Goal: Task Accomplishment & Management: Use online tool/utility

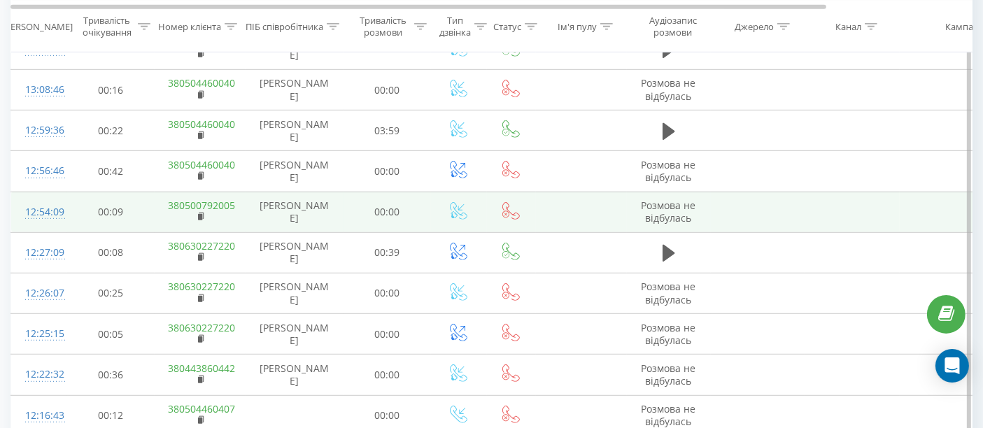
scroll to position [700, 0]
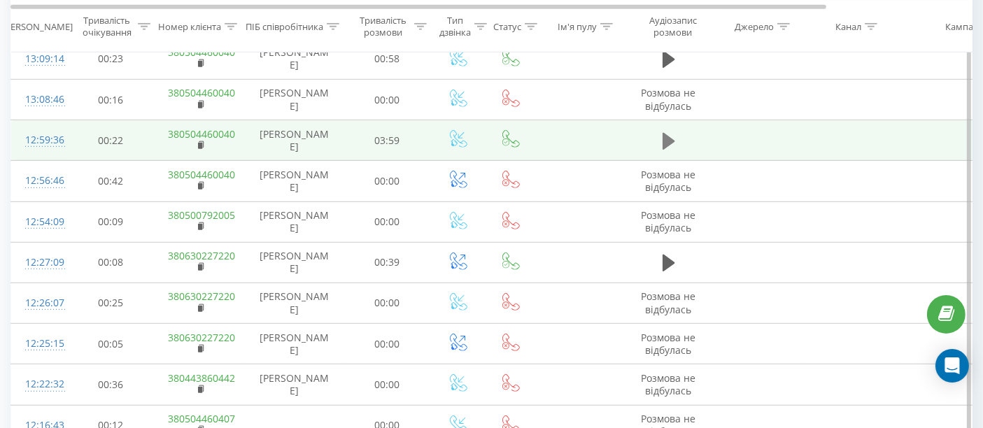
click at [666, 141] on icon at bounding box center [669, 141] width 13 height 17
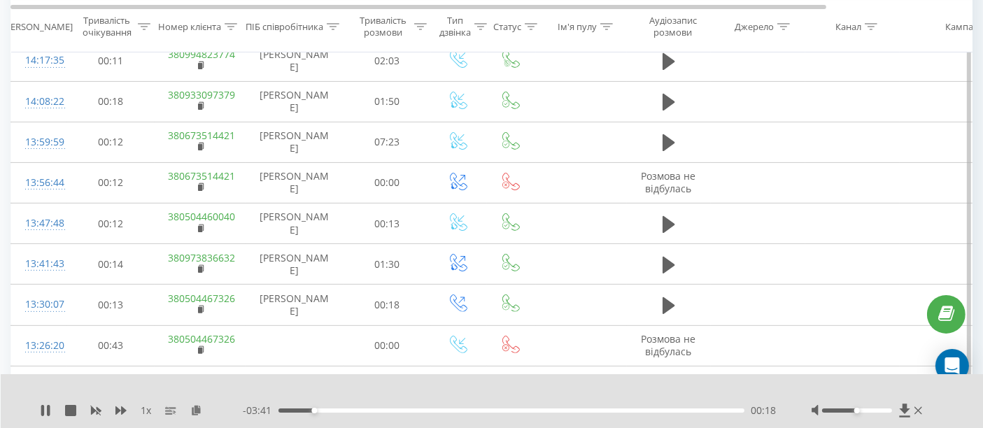
scroll to position [311, 0]
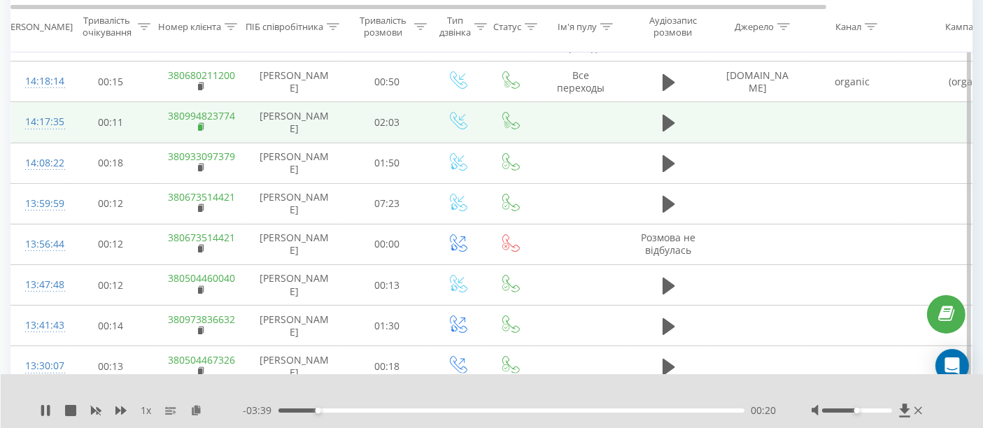
click at [202, 125] on rect at bounding box center [200, 128] width 4 height 6
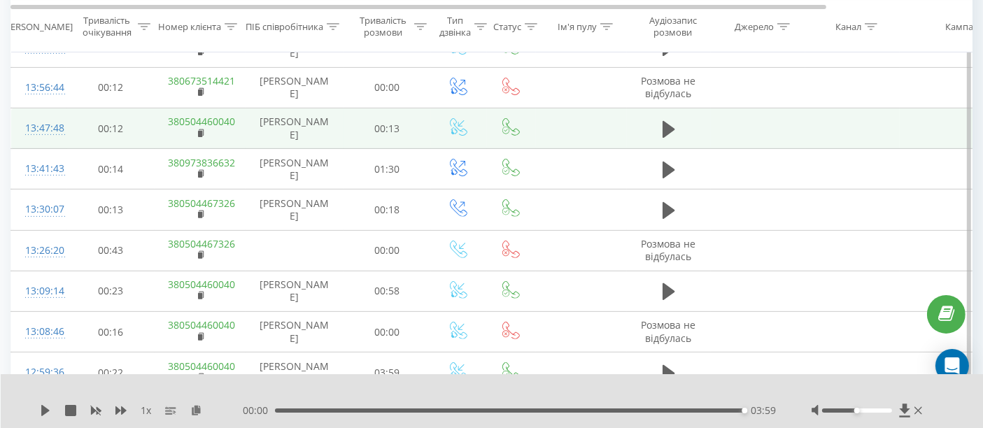
scroll to position [466, 0]
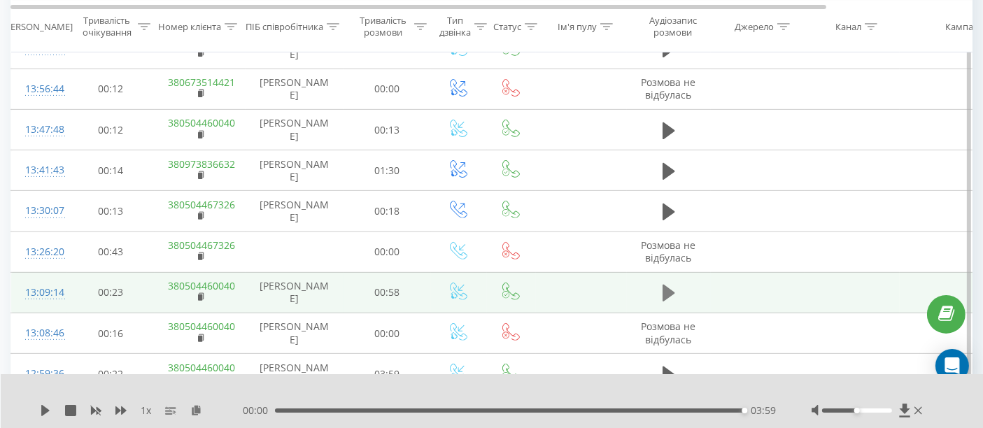
click at [670, 290] on icon at bounding box center [669, 293] width 13 height 17
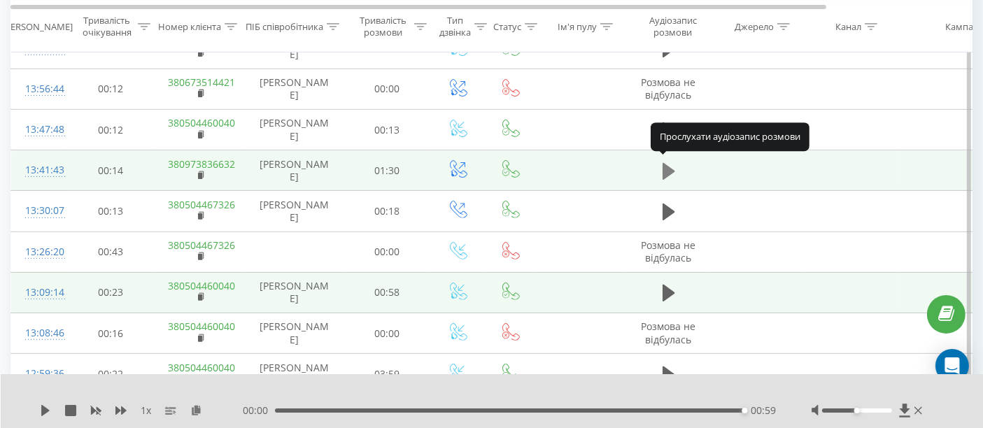
click at [669, 167] on icon at bounding box center [669, 171] width 13 height 17
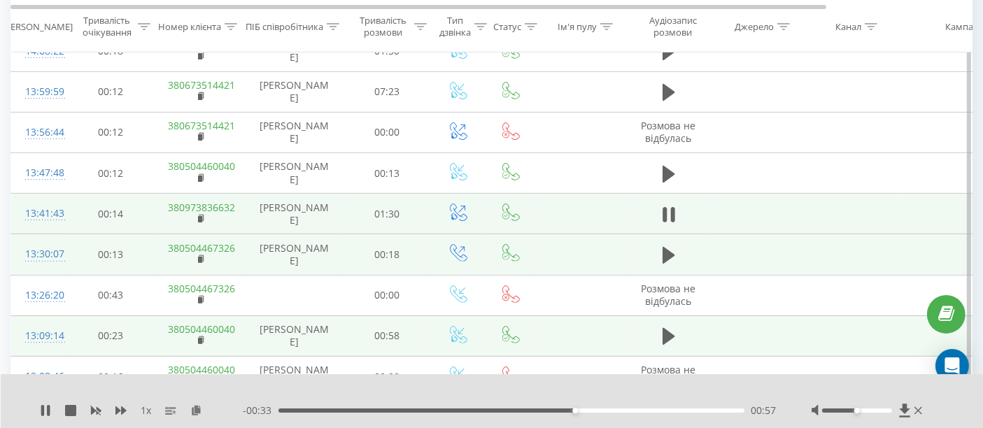
scroll to position [388, 0]
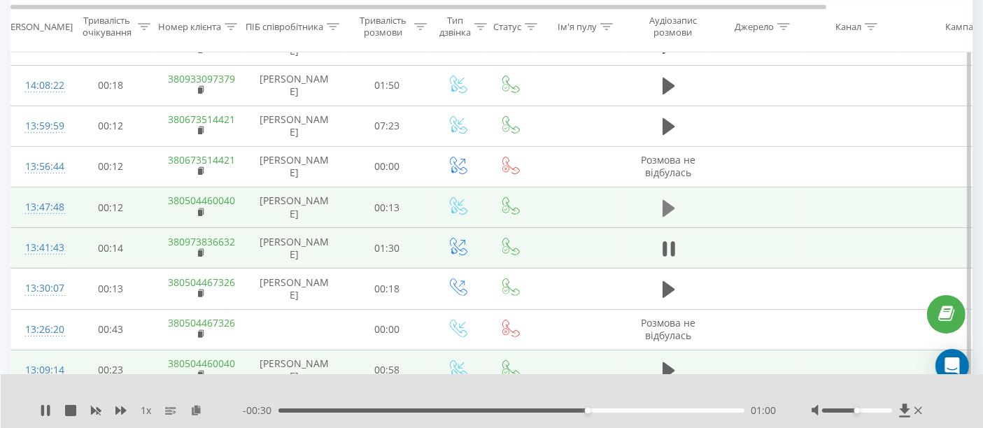
click at [673, 206] on icon at bounding box center [669, 209] width 13 height 20
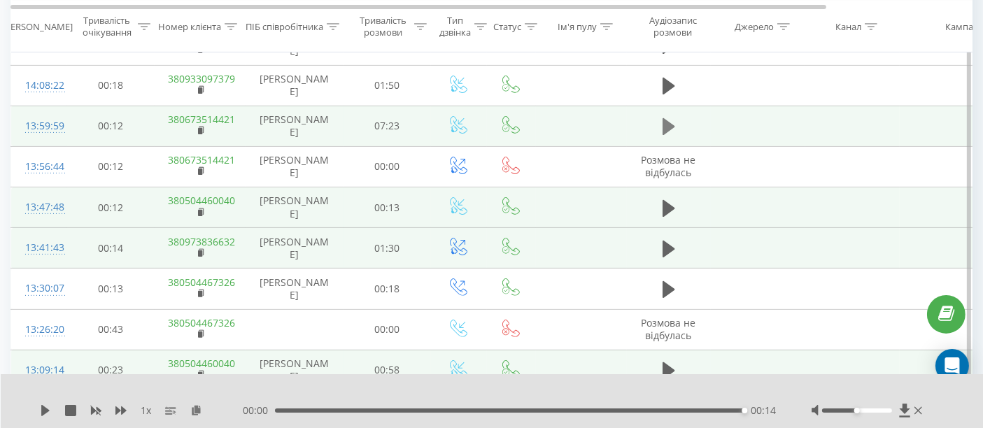
click at [666, 117] on icon at bounding box center [669, 127] width 13 height 20
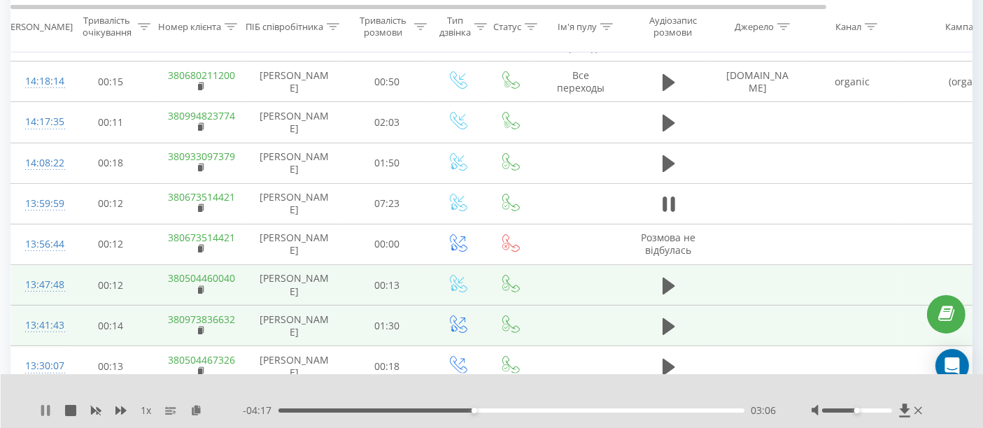
click at [47, 410] on icon at bounding box center [48, 410] width 3 height 11
click at [44, 407] on icon at bounding box center [45, 410] width 8 height 11
click at [123, 412] on icon at bounding box center [120, 411] width 11 height 8
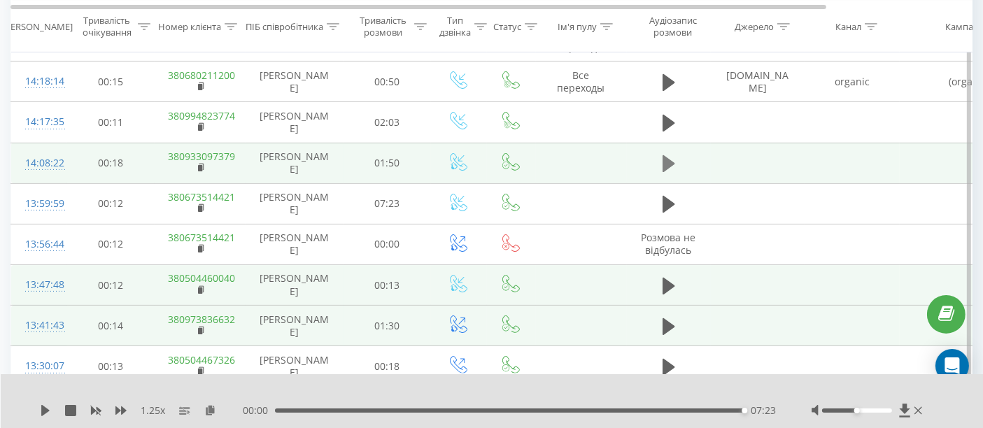
click at [661, 162] on button at bounding box center [669, 163] width 21 height 21
click at [47, 409] on icon at bounding box center [48, 410] width 3 height 11
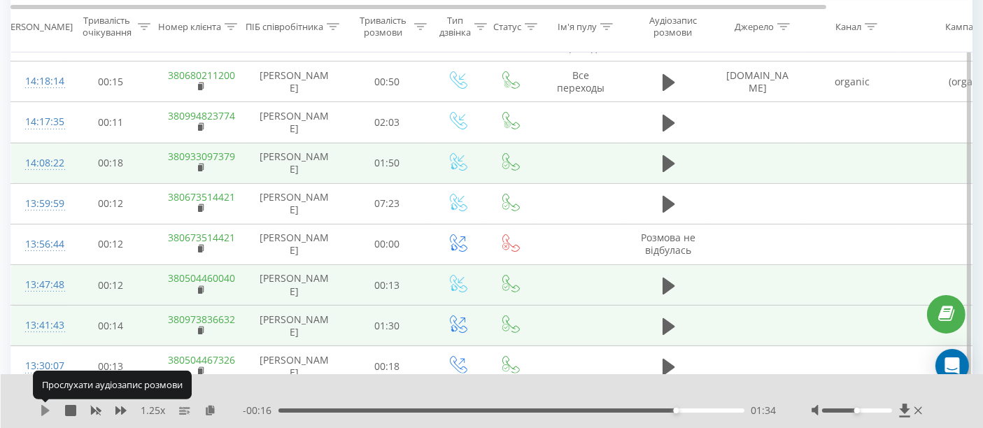
click at [48, 409] on icon at bounding box center [45, 410] width 11 height 11
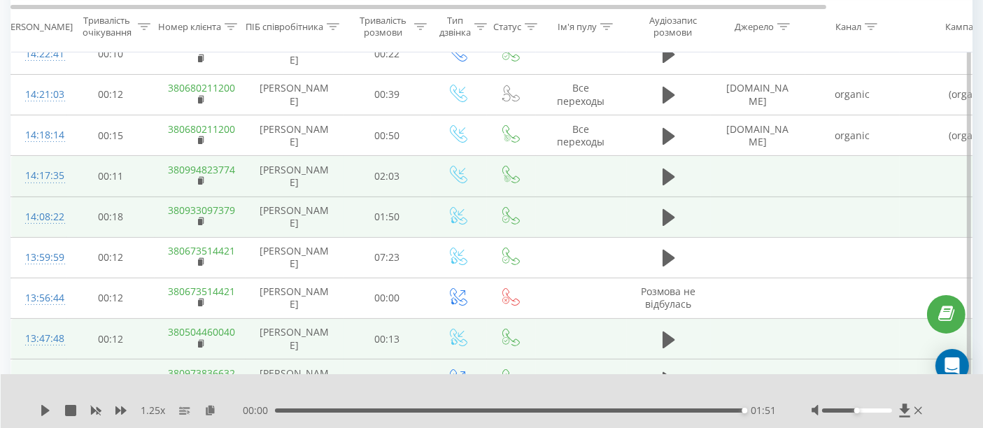
scroll to position [233, 0]
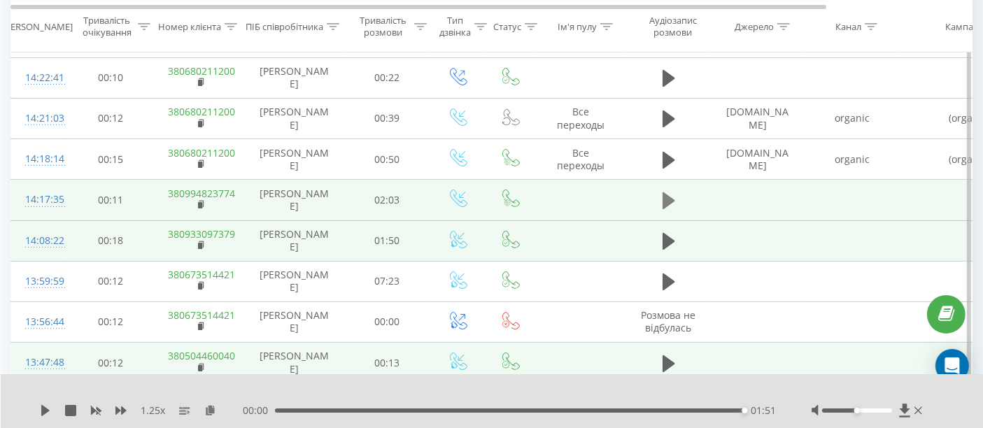
click at [675, 195] on button at bounding box center [669, 200] width 21 height 21
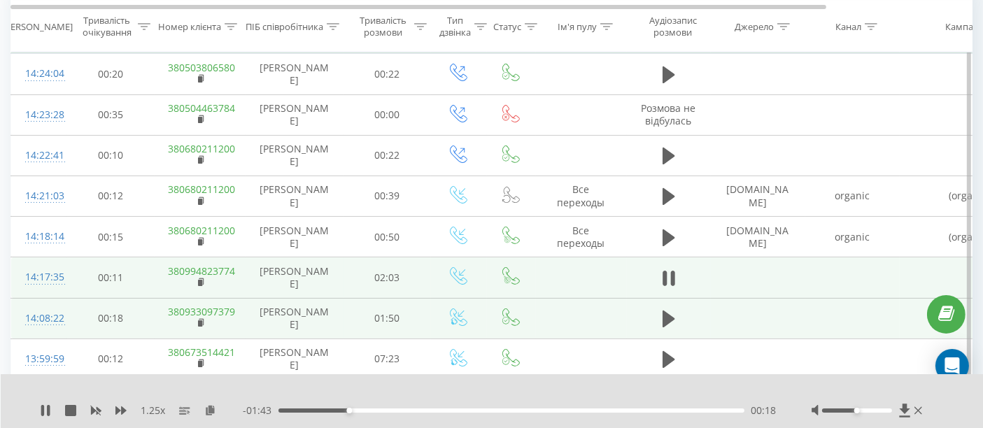
scroll to position [78, 0]
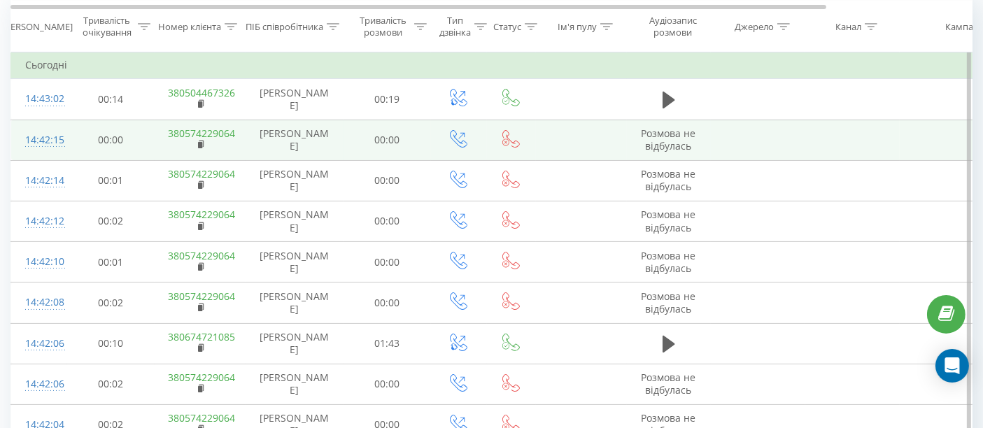
scroll to position [155, 0]
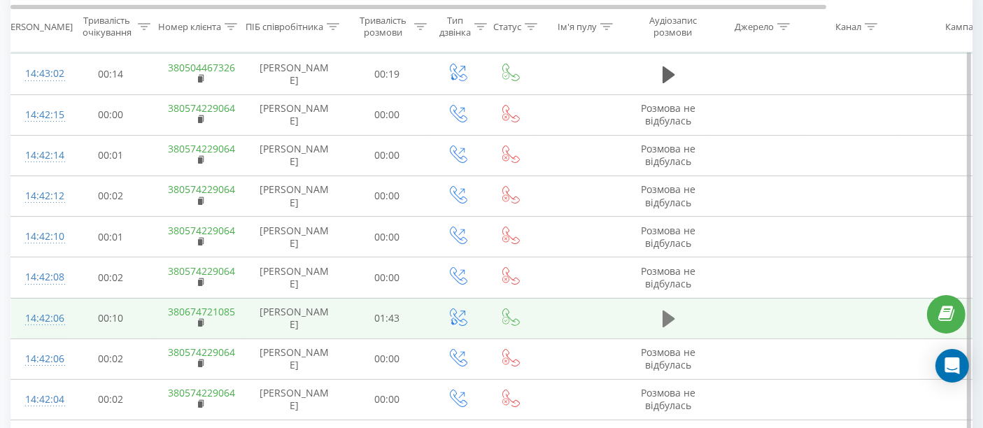
click at [673, 318] on icon at bounding box center [669, 319] width 13 height 20
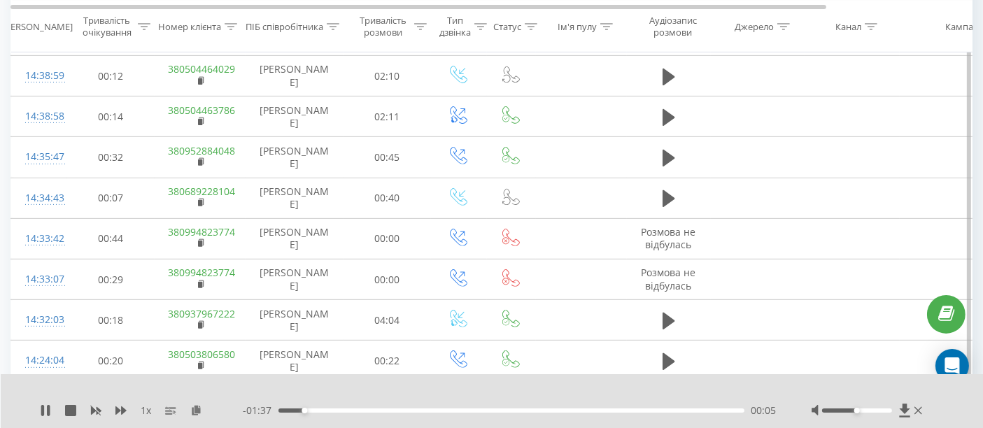
scroll to position [544, 0]
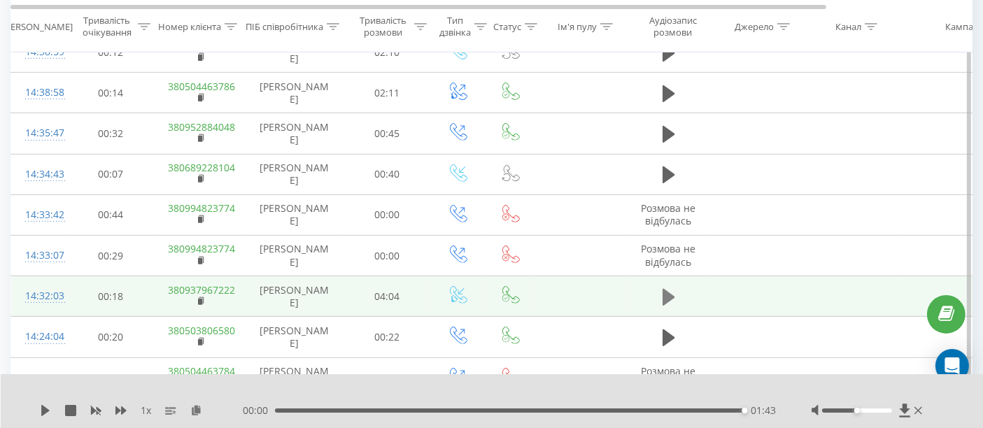
click at [670, 290] on icon at bounding box center [669, 297] width 13 height 17
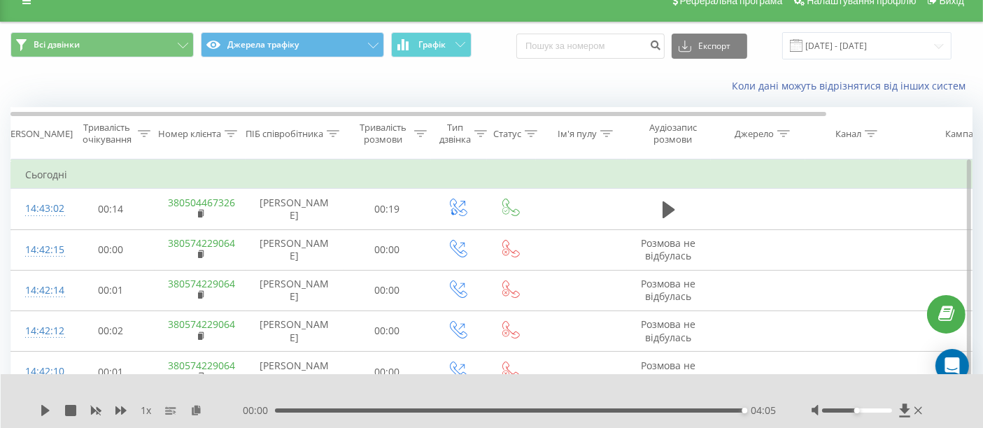
scroll to position [0, 0]
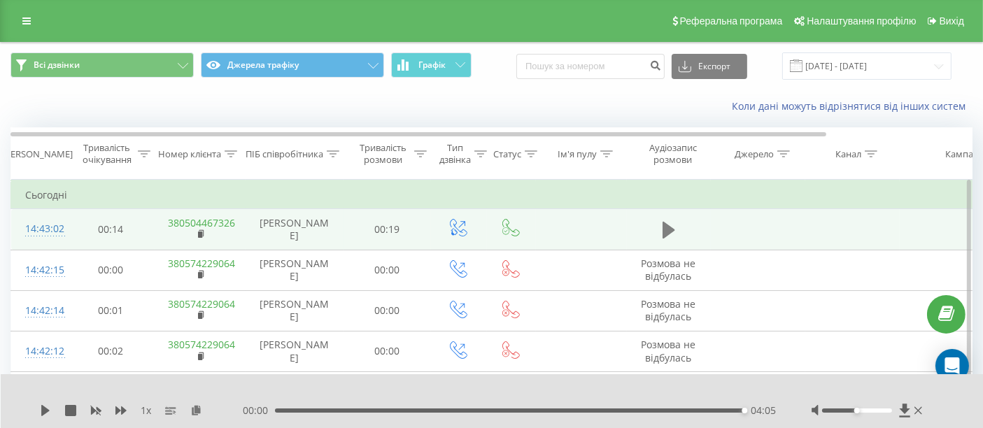
click at [670, 229] on icon at bounding box center [669, 230] width 13 height 17
